Goal: Book appointment/travel/reservation

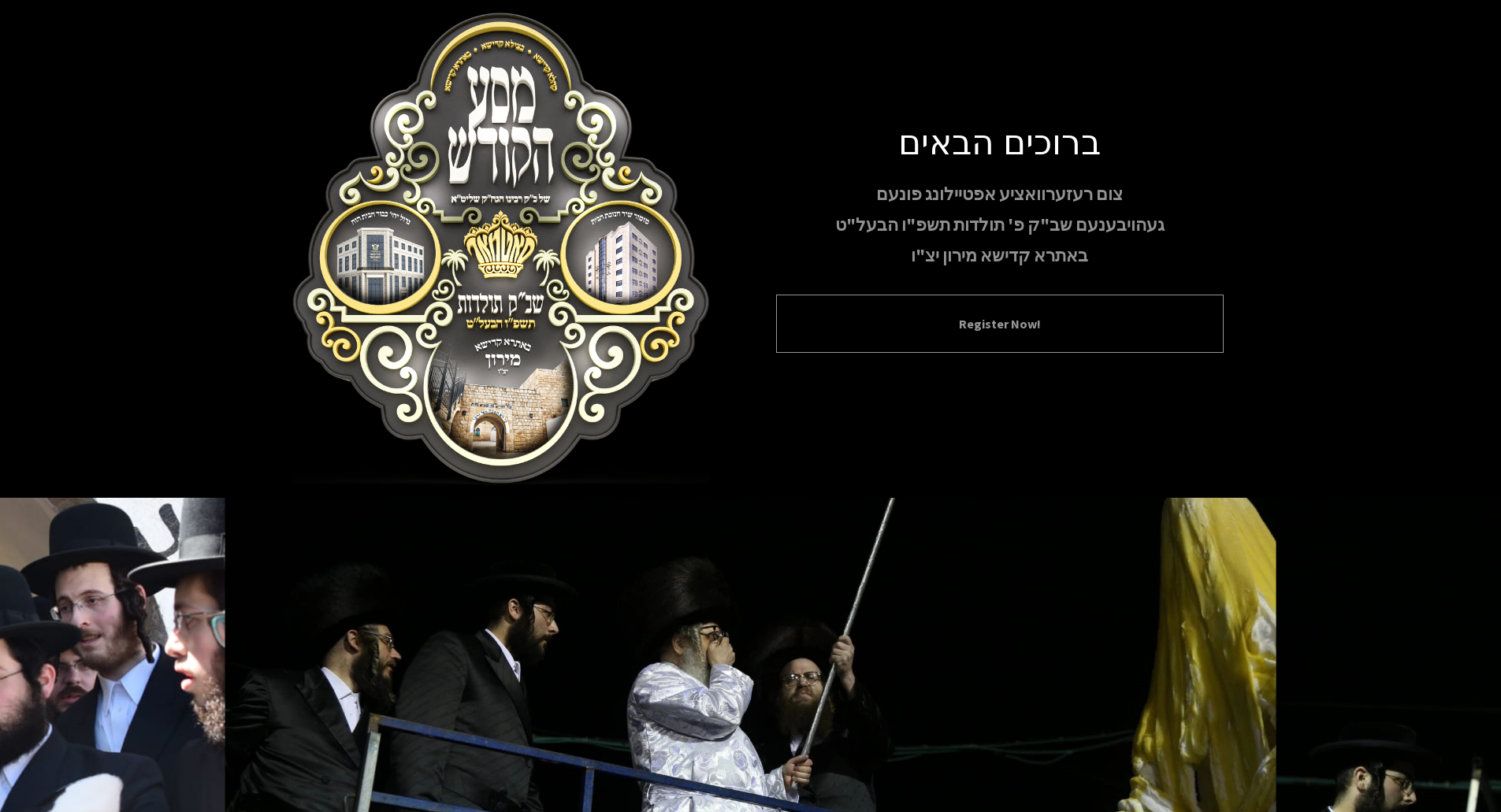
click at [1013, 328] on button "Register Now!" at bounding box center [999, 323] width 408 height 19
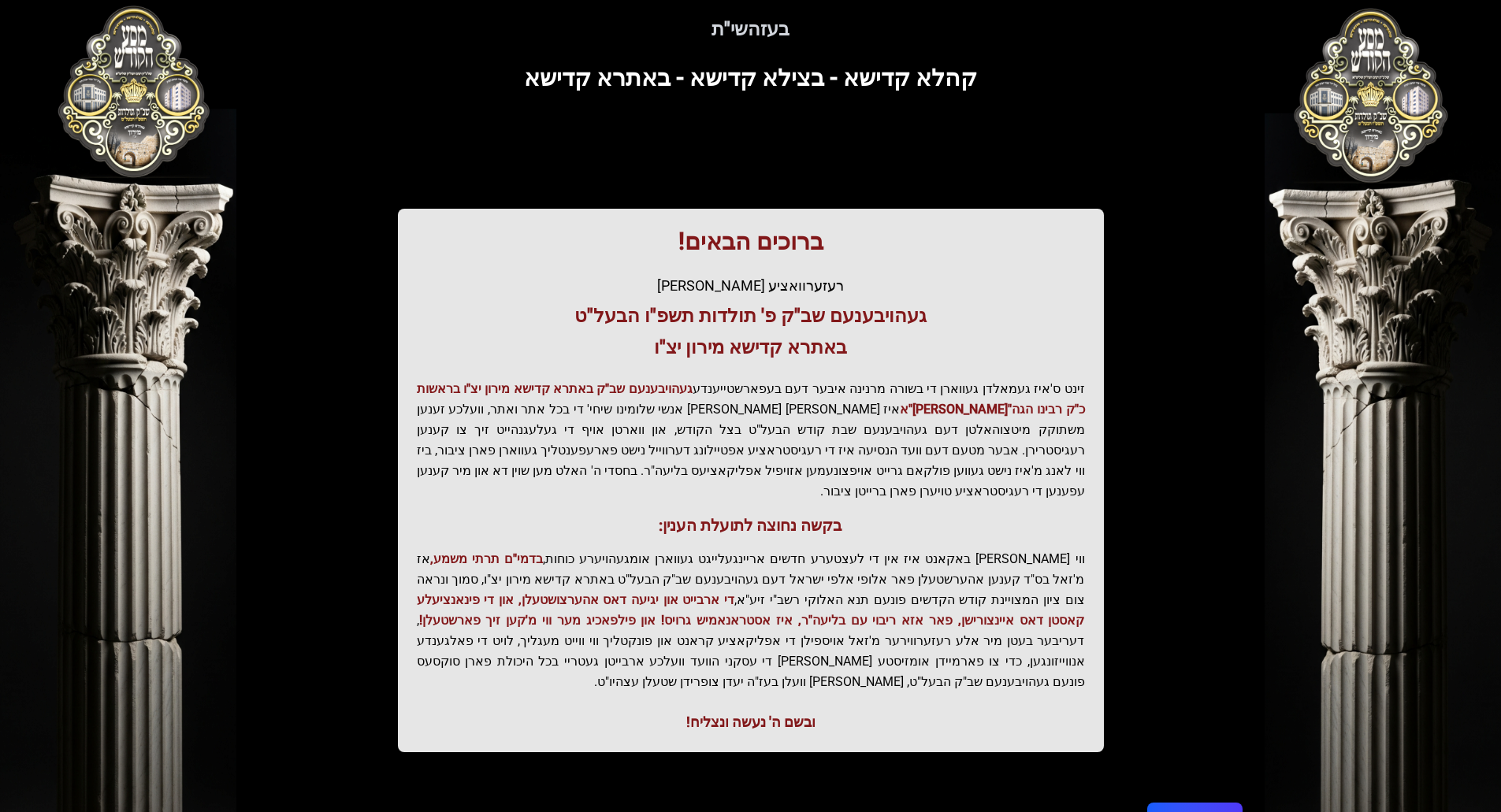
scroll to position [100, 0]
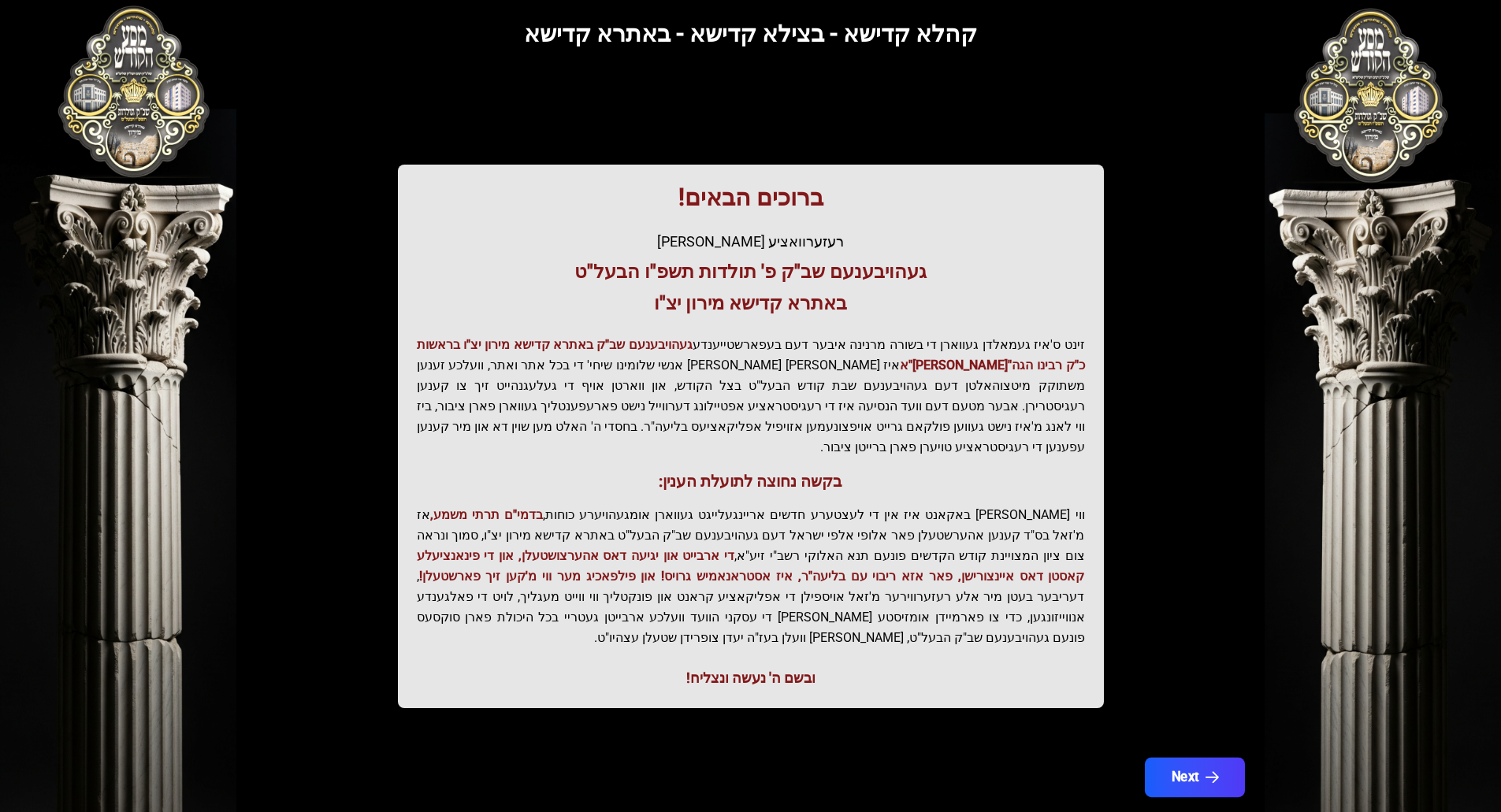
click at [1237, 757] on button "Next" at bounding box center [1194, 777] width 100 height 40
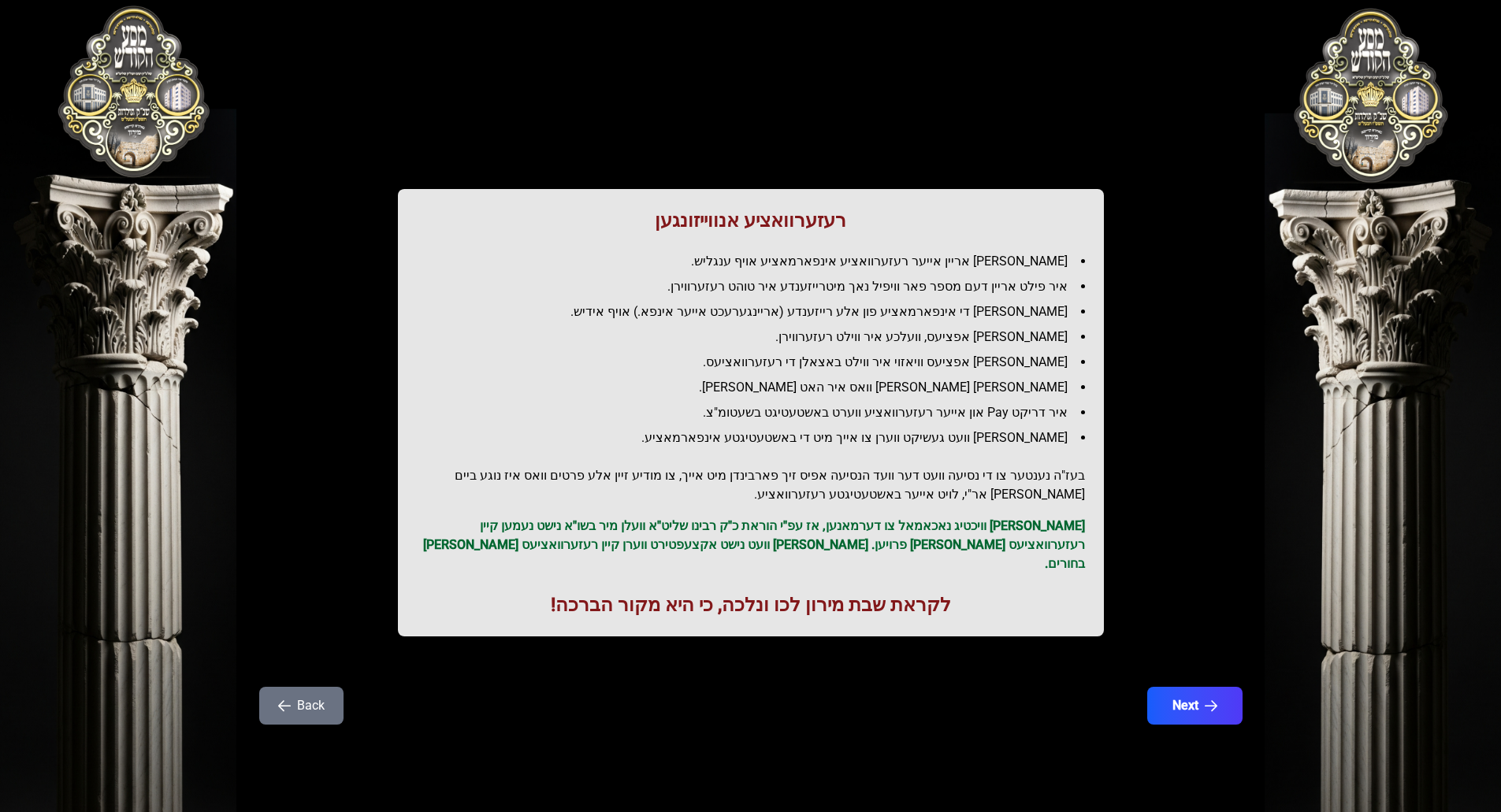
scroll to position [0, 0]
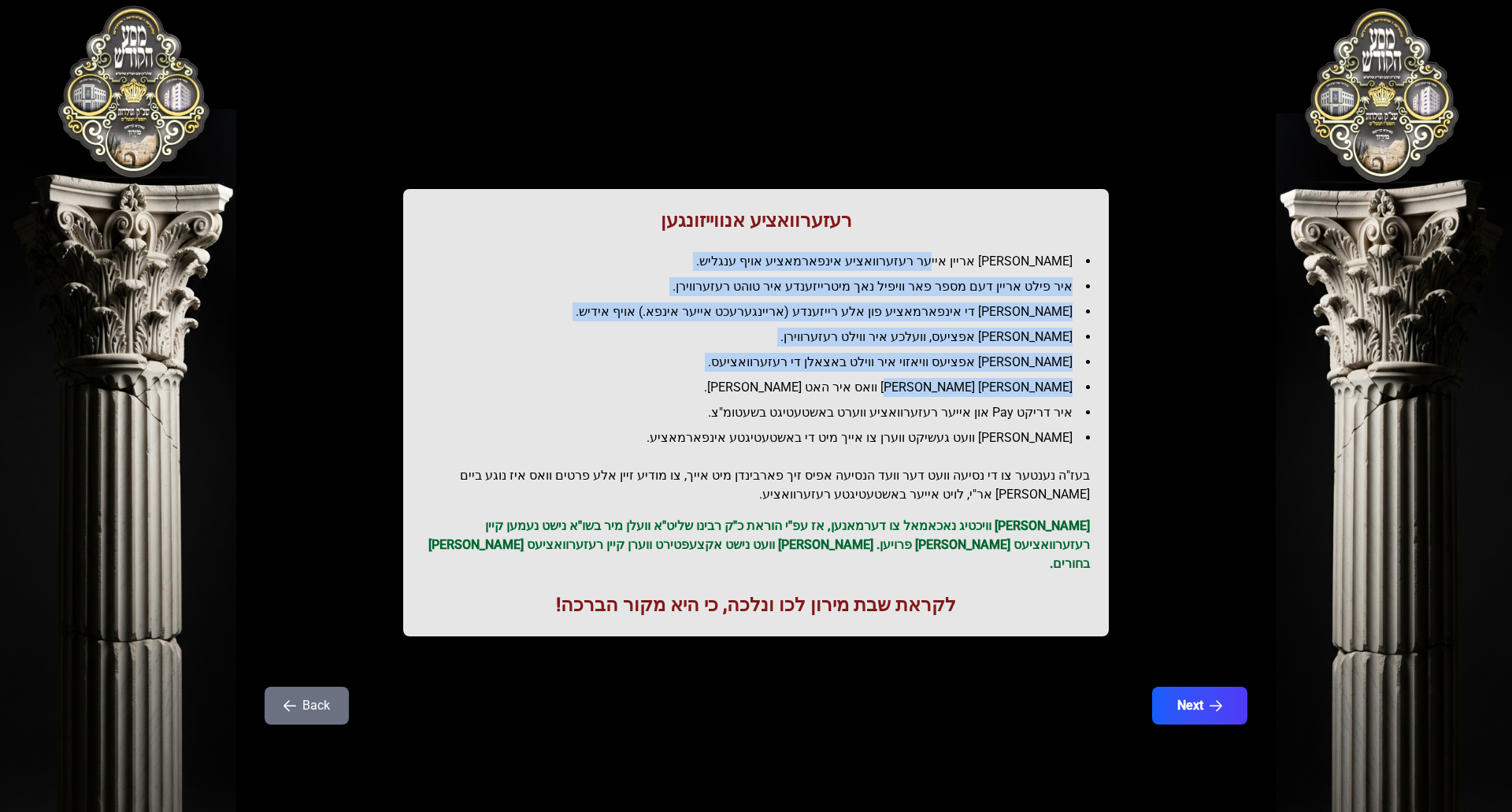
drag, startPoint x: 966, startPoint y: 260, endPoint x: 941, endPoint y: 394, distance: 136.3
click at [939, 392] on ul "[PERSON_NAME] אריין אייער רעזערוואציע אינפארמאציע אויף ענגליש. איר פילט אריין ד…" at bounding box center [756, 350] width 668 height 195
click at [948, 395] on li "[PERSON_NAME] [PERSON_NAME] וואס איר האט [PERSON_NAME]." at bounding box center [762, 387] width 655 height 19
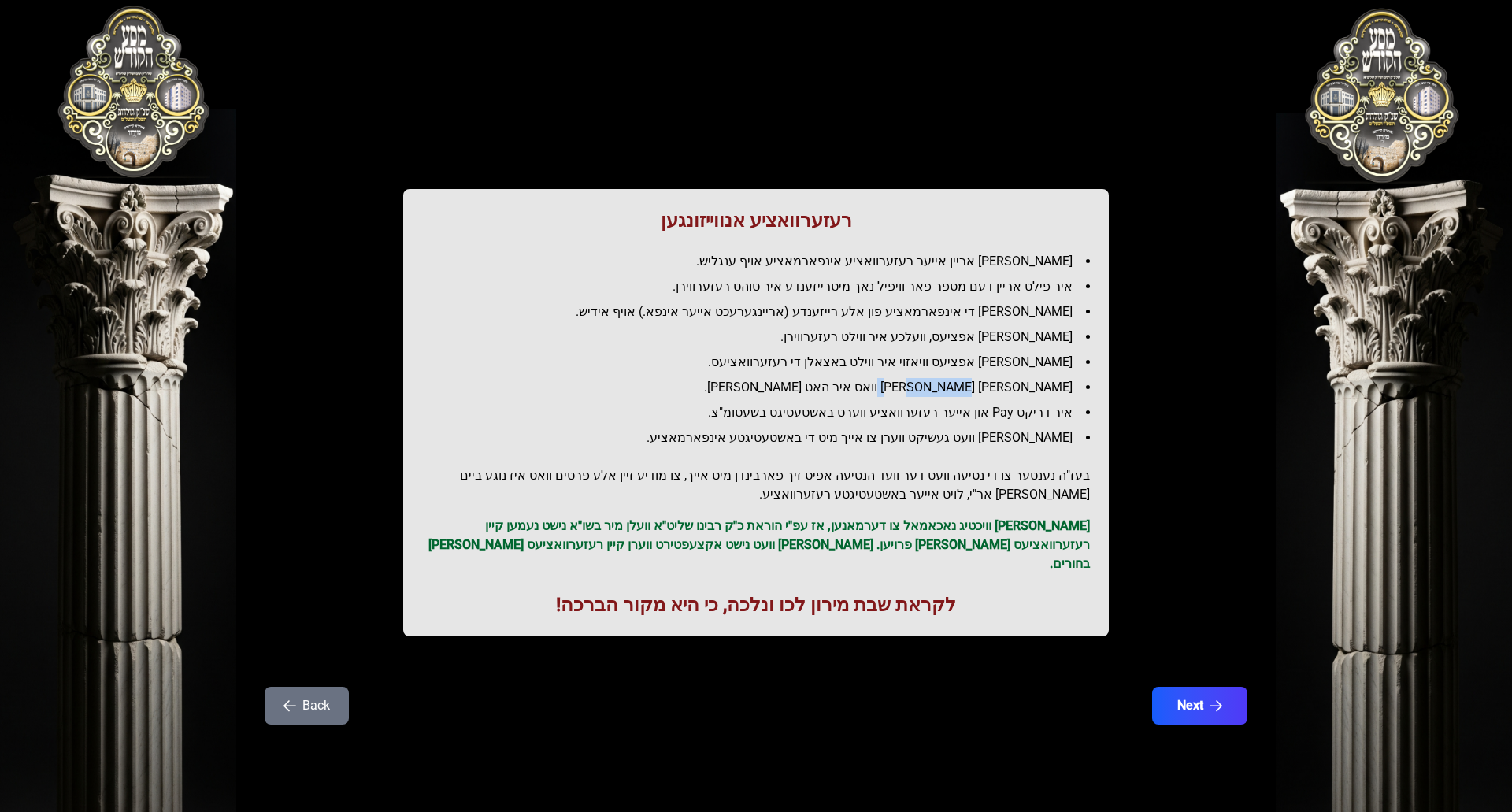
click at [948, 395] on li "[PERSON_NAME] [PERSON_NAME] וואס איר האט [PERSON_NAME]." at bounding box center [762, 387] width 655 height 19
click at [1009, 285] on li "איר פילט אריין דעם מספר פאר וויפיל נאך מיטרייזענדע איר טוהט רעזערווירן." at bounding box center [762, 286] width 655 height 19
click at [1008, 285] on li "איר פילט אריין דעם מספר פאר וויפיל נאך מיטרייזענדע איר טוהט רעזערווירן." at bounding box center [762, 286] width 655 height 19
click at [983, 324] on ul "[PERSON_NAME] אריין אייער רעזערוואציע אינפארמאציע אויף ענגליש. איר פילט אריין ד…" at bounding box center [756, 350] width 668 height 195
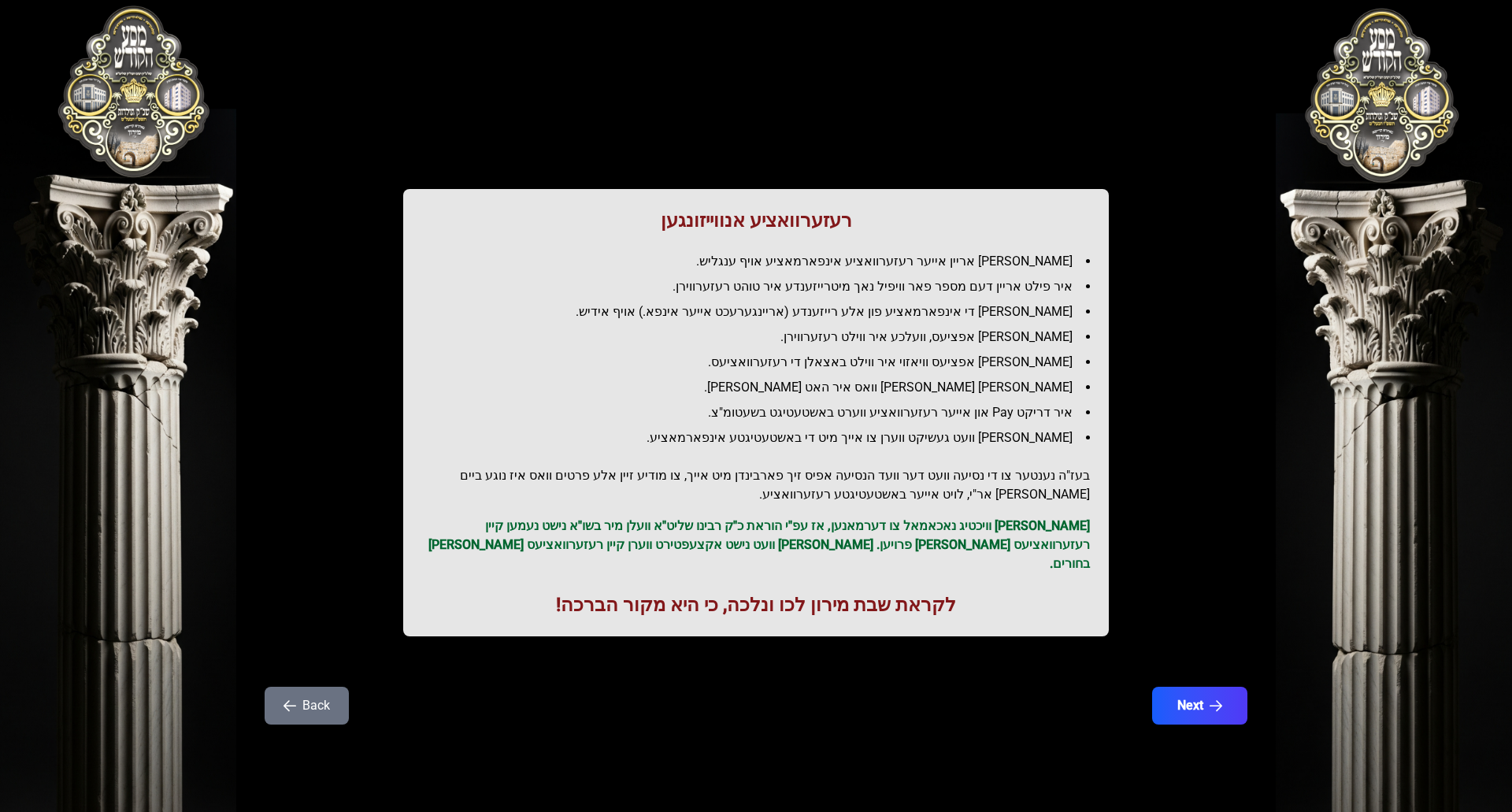
click at [977, 308] on li "[PERSON_NAME] די אינפארמאציע פון אלע רייזענדע (אריינגערעכט אייער אינפא.) אויף א…" at bounding box center [762, 311] width 655 height 19
click at [977, 307] on li "[PERSON_NAME] די אינפארמאציע פון אלע רייזענדע (אריינגערעכט אייער אינפא.) אויף א…" at bounding box center [762, 311] width 655 height 19
click at [977, 308] on li "[PERSON_NAME] די אינפארמאציע פון אלע רייזענדע (אריינגערעכט אייער אינפא.) אויף א…" at bounding box center [762, 311] width 655 height 19
click at [988, 332] on li "[PERSON_NAME] אפציעס, וועלכע איר ווילט רעזערווירן." at bounding box center [762, 337] width 655 height 19
click at [989, 332] on li "[PERSON_NAME] אפציעס, וועלכע איר ווילט רעזערווירן." at bounding box center [762, 337] width 655 height 19
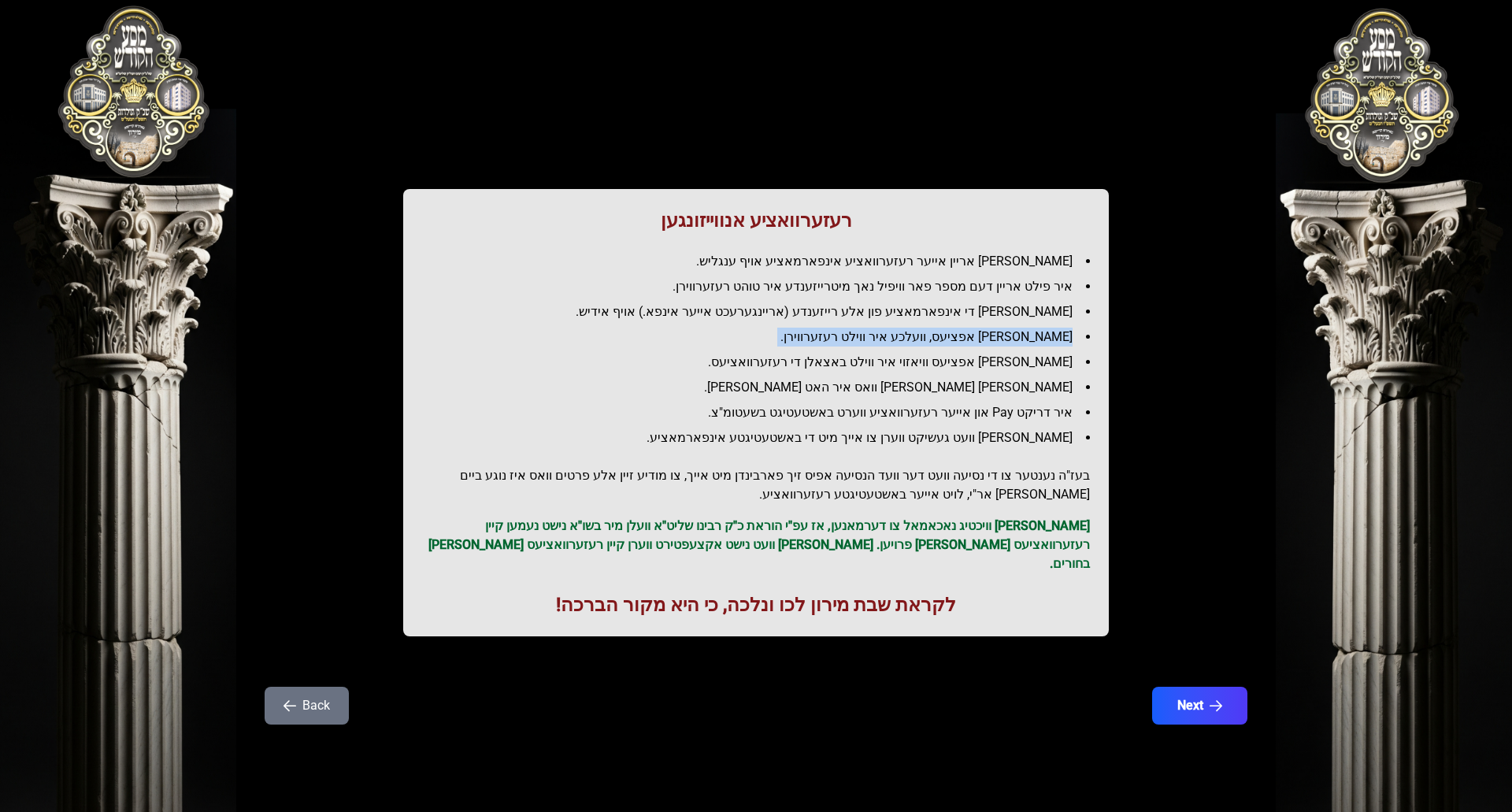
click at [989, 332] on li "[PERSON_NAME] אפציעס, וועלכע איר ווילט רעזערווירן." at bounding box center [762, 337] width 655 height 19
click at [954, 359] on li "[PERSON_NAME] אפציעס וויאזוי איר ווילט באצאלן די רעזערוואציעס." at bounding box center [762, 362] width 655 height 19
click at [954, 358] on li "[PERSON_NAME] אפציעס וויאזוי איר ווילט באצאלן די רעזערוואציעס." at bounding box center [762, 362] width 655 height 19
click at [954, 358] on li "[PERSON_NAME] אפציעס וויאזוי איר ווילט באצאלן די רעזערוואציעס." at bounding box center [762, 362] width 655 height 19
click at [971, 378] on li "[PERSON_NAME] [PERSON_NAME] וואס איר האט [PERSON_NAME]." at bounding box center [762, 387] width 655 height 19
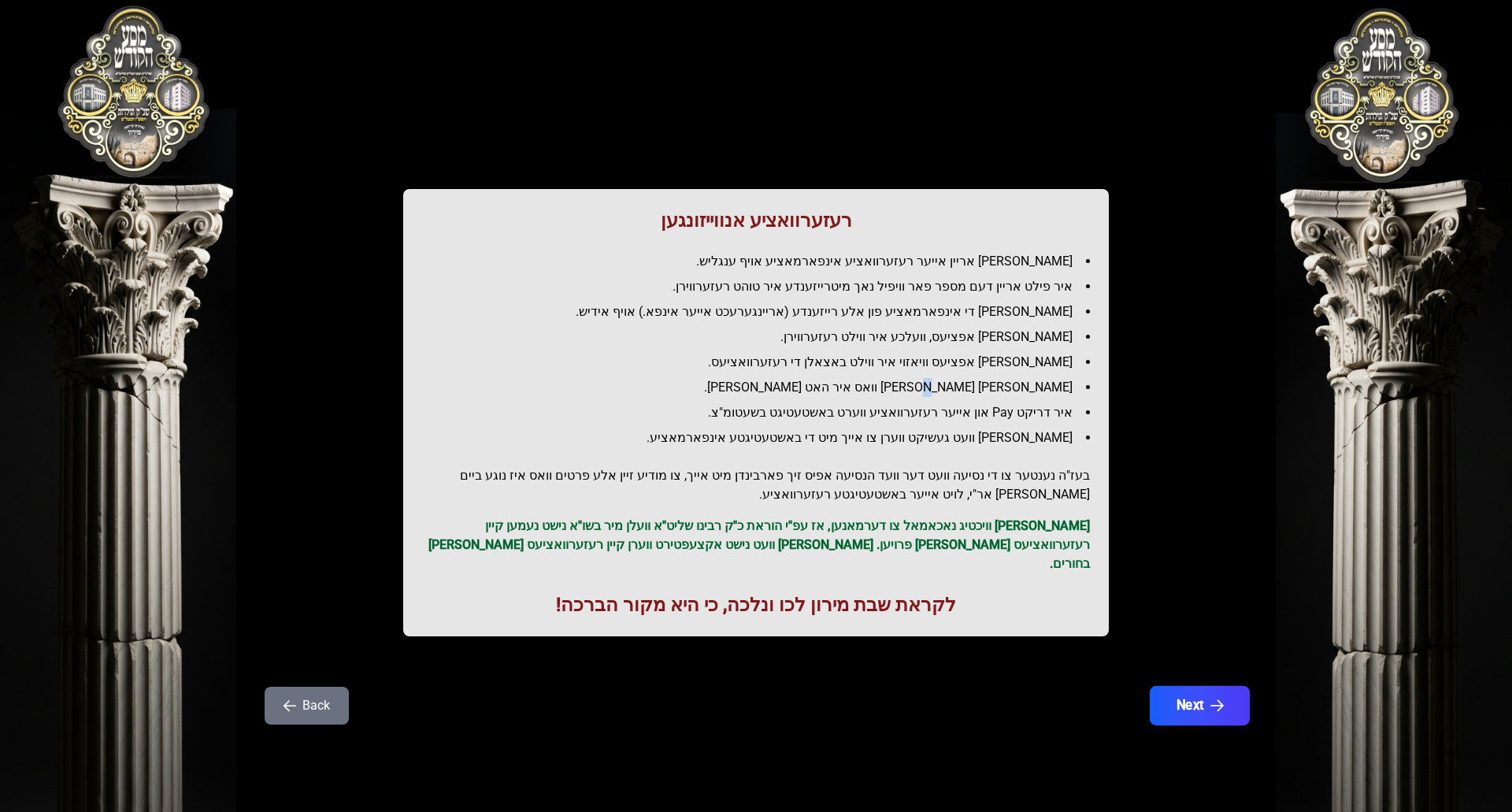
click at [1196, 695] on button "Next" at bounding box center [1200, 705] width 100 height 40
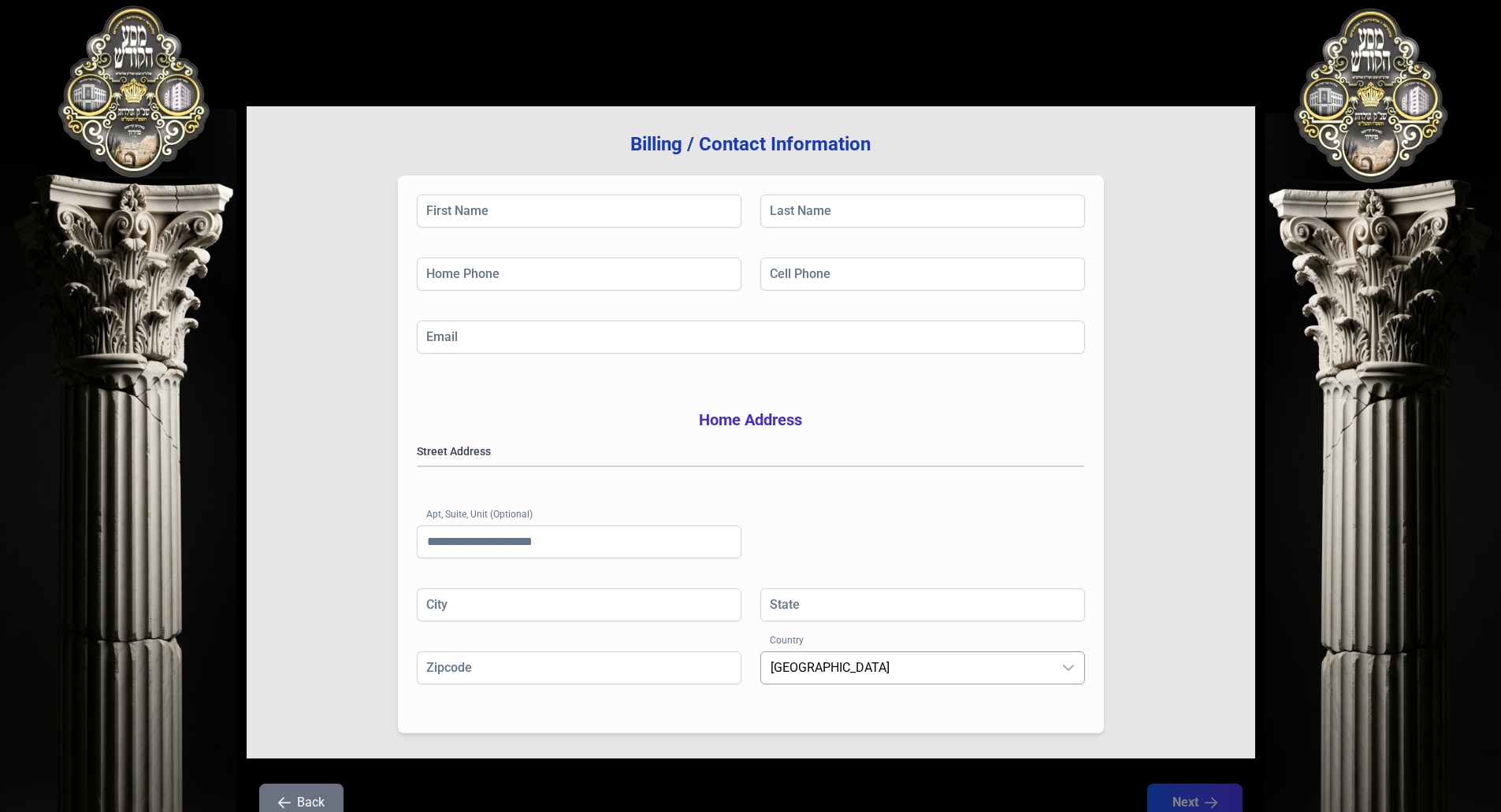
scroll to position [163, 0]
